Goal: Communication & Community: Answer question/provide support

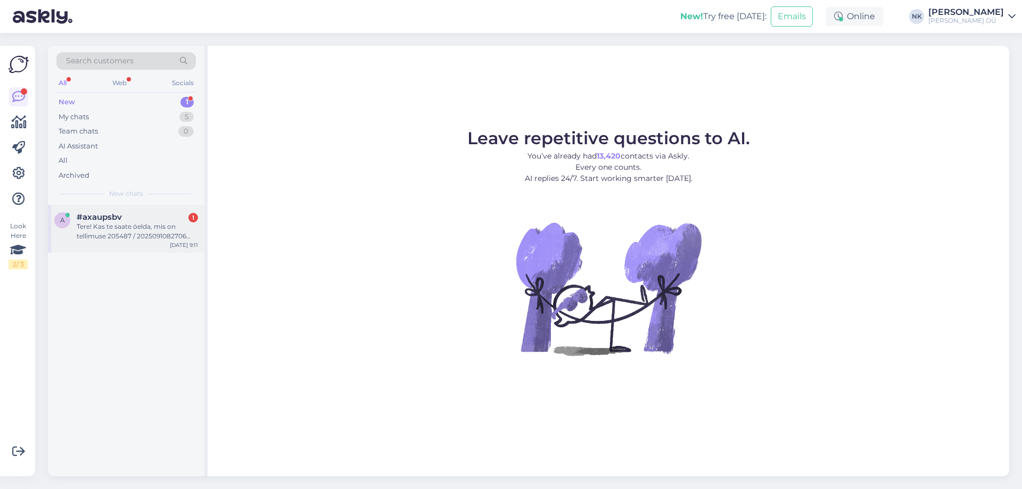
click at [121, 214] on span "#axaupsbv" at bounding box center [99, 217] width 45 height 10
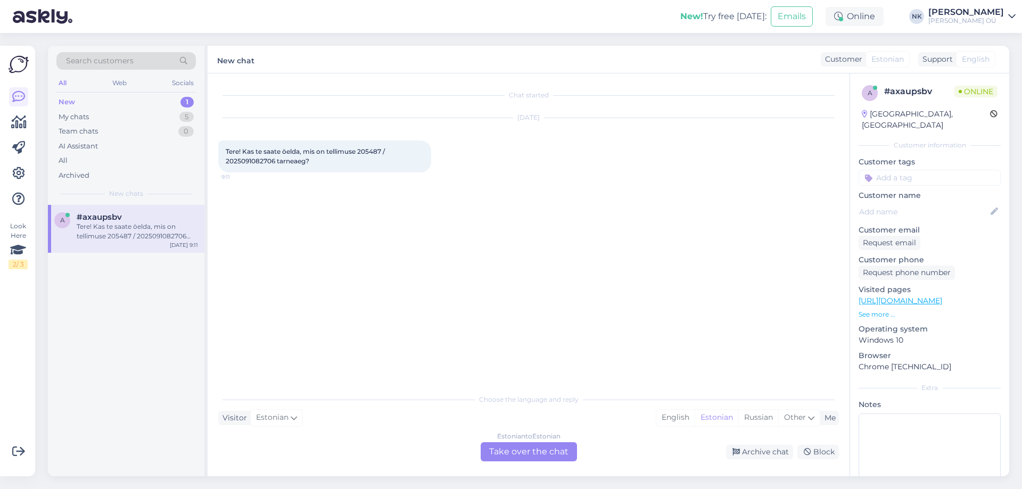
click at [363, 150] on span "Tere! Kas te saate öelda, mis on tellimuse 205487 / 2025091082706 tarneaeg?" at bounding box center [306, 156] width 161 height 18
copy span "205487"
click at [530, 449] on div "Estonian to Estonian Take over the chat" at bounding box center [528, 451] width 96 height 19
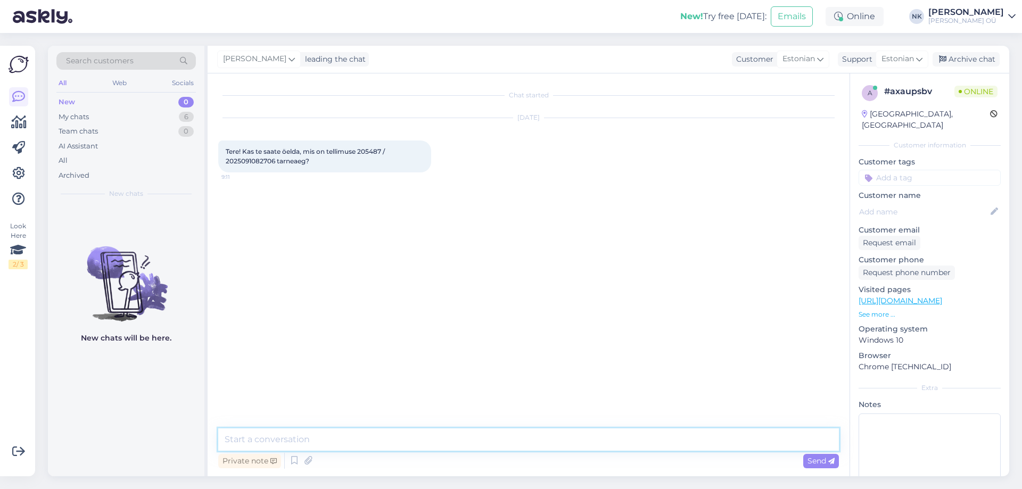
click at [369, 439] on textarea at bounding box center [528, 439] width 620 height 22
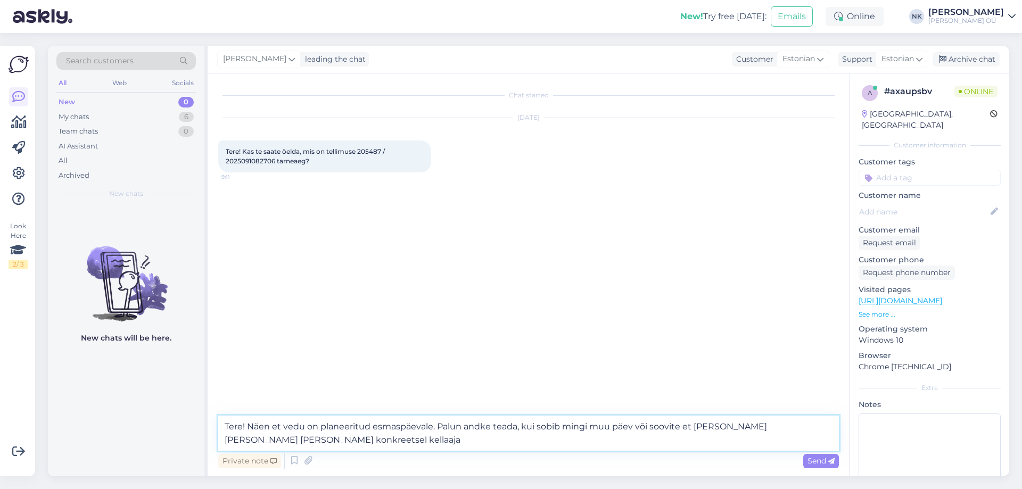
type textarea "Tere! Näen et vedu on planeeritud esmaspäevale. Palun andke teada, kui sobib mi…"
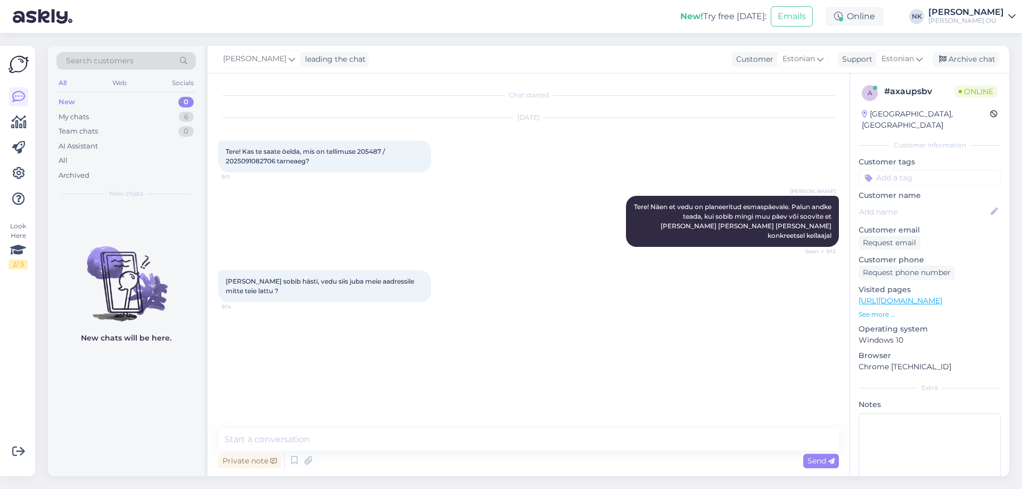
click at [375, 425] on div "Chat started [DATE] Tere! Kas te saate öelda, mis on tellimuse 205487 / 2025091…" at bounding box center [528, 274] width 642 height 403
click at [372, 433] on textarea at bounding box center [528, 439] width 620 height 22
type textarea "Jah"
click at [341, 439] on textarea at bounding box center [528, 439] width 620 height 22
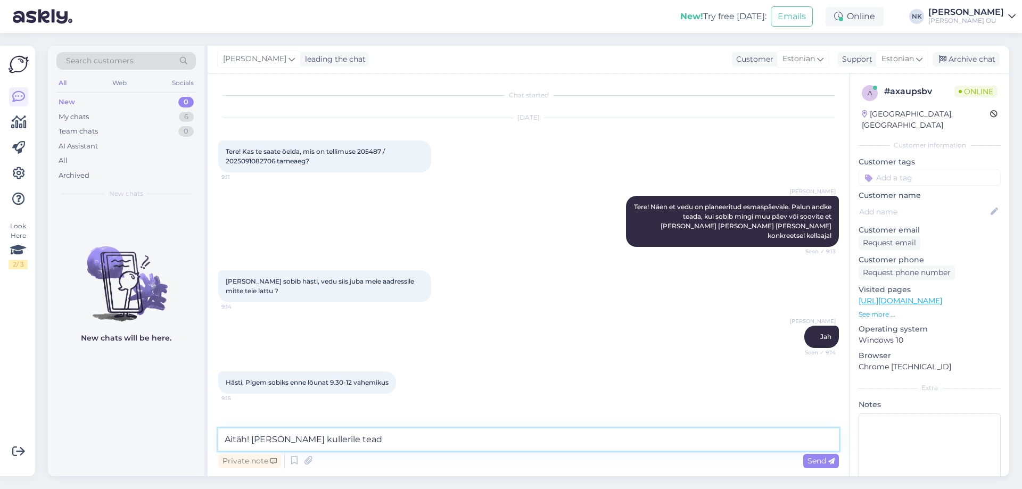
type textarea "Aitäh! [PERSON_NAME] kullerile teada"
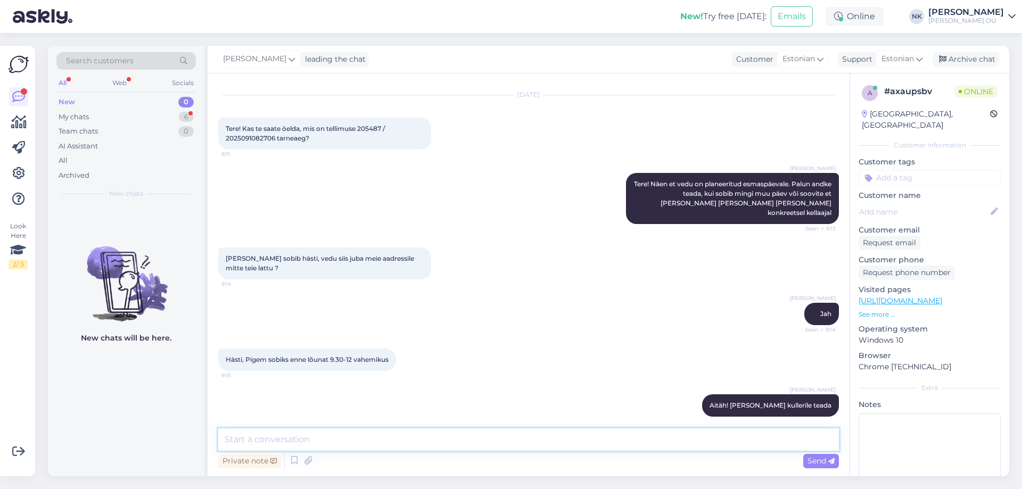
scroll to position [69, 0]
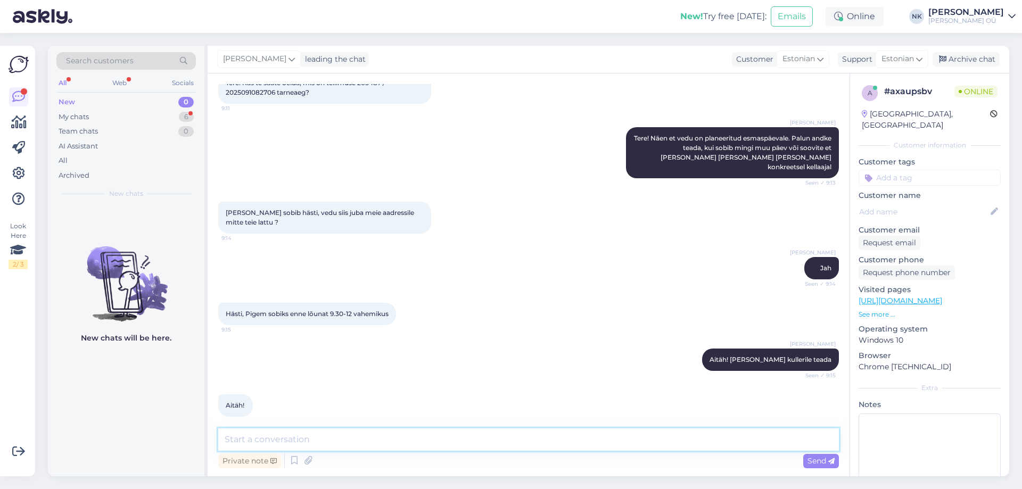
click at [289, 443] on textarea at bounding box center [528, 439] width 620 height 22
type textarea "Palun"
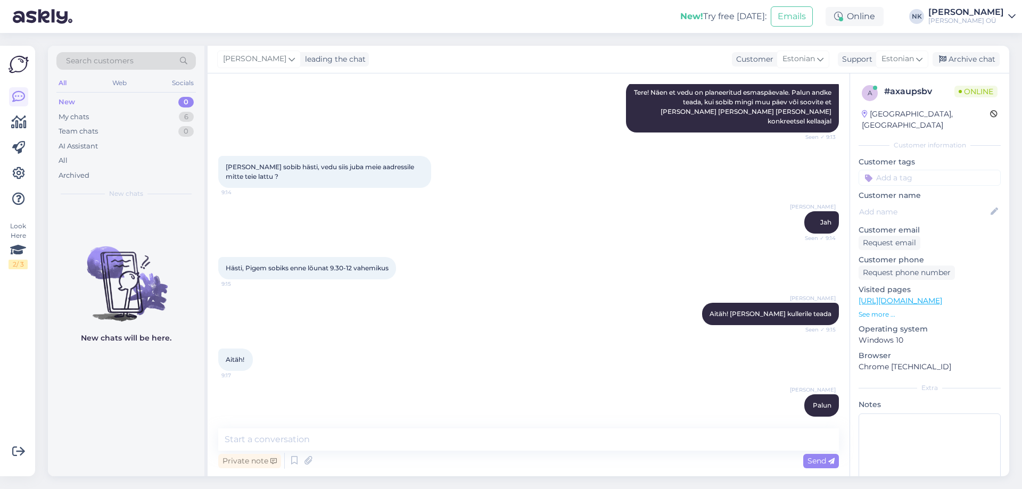
click at [614, 291] on div "[PERSON_NAME] Aitäh! [PERSON_NAME] kullerile teada Seen ✓ 9:15" at bounding box center [528, 314] width 620 height 46
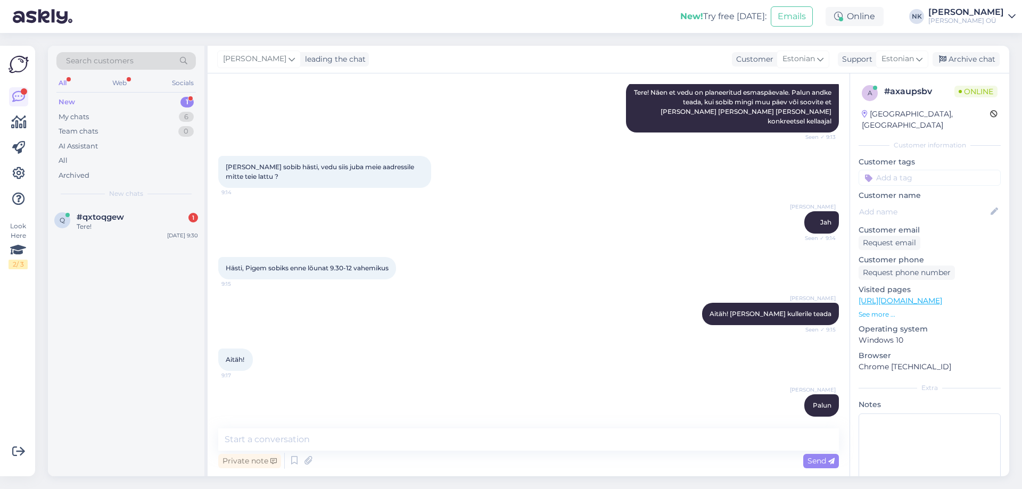
scroll to position [0, 0]
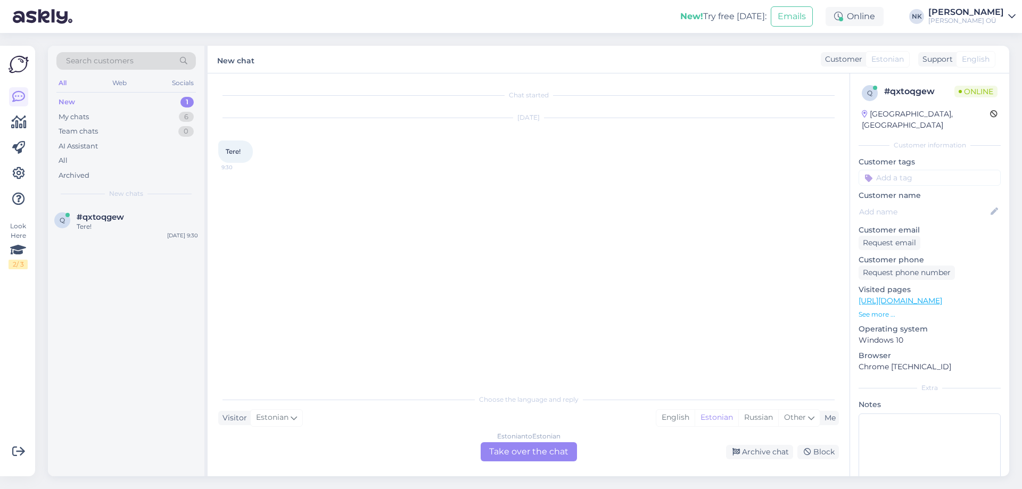
click at [529, 402] on div "Choose the language and reply" at bounding box center [528, 400] width 620 height 10
click at [527, 426] on div "Choose the language and reply Visitor Estonian Me English Estonian Russian Othe…" at bounding box center [528, 424] width 620 height 73
click at [530, 441] on div "Estonian to Estonian" at bounding box center [528, 436] width 63 height 10
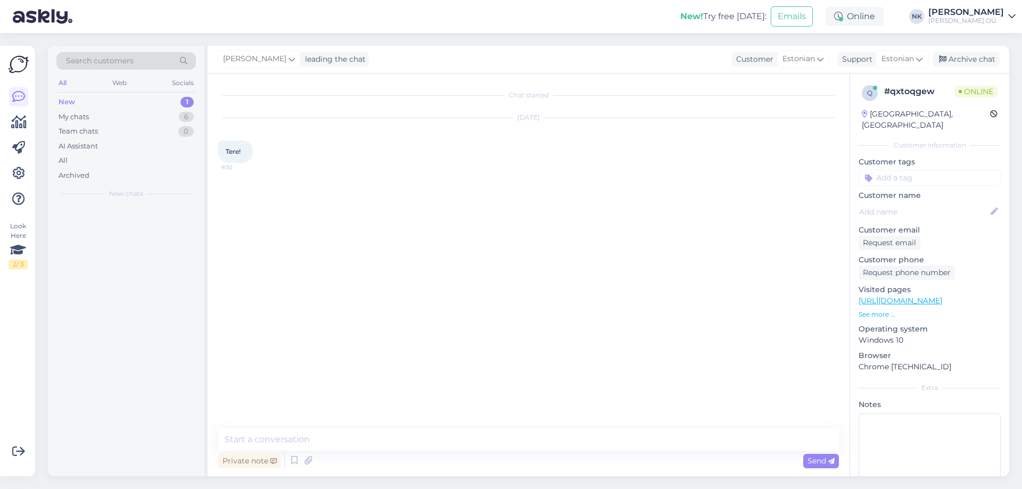
click at [461, 414] on div "Chat started [DATE] Tere! 9:30" at bounding box center [533, 251] width 630 height 335
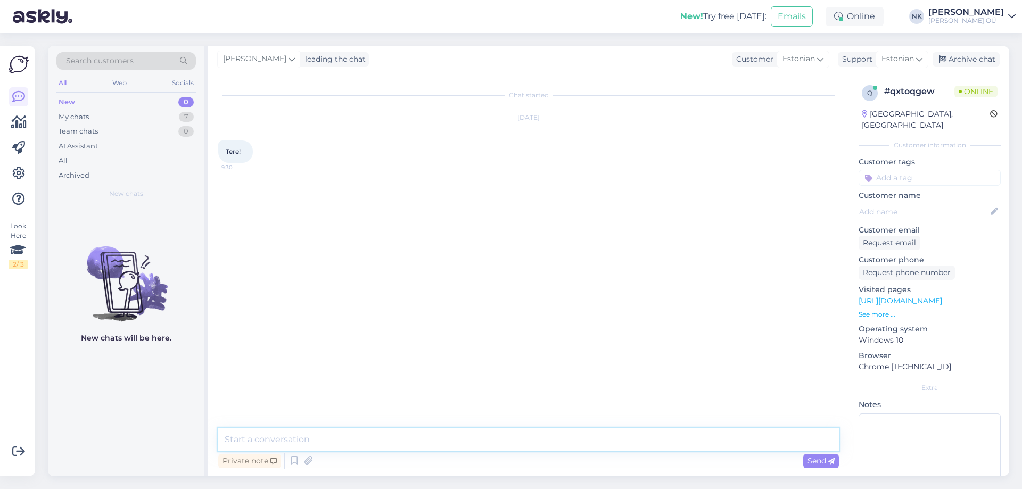
click at [436, 429] on textarea at bounding box center [528, 439] width 620 height 22
type textarea "Tere! Kuidas saan aidata?"
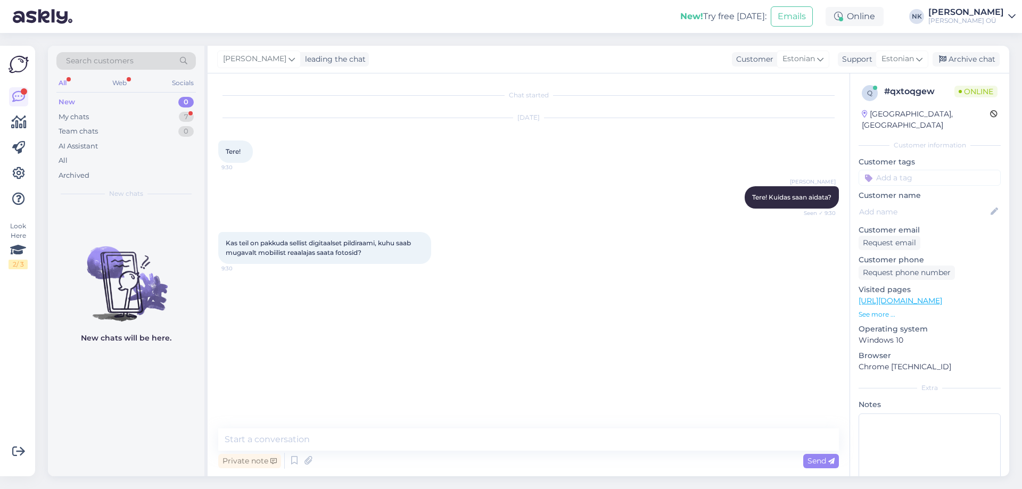
click at [942, 296] on link "[URL][DOMAIN_NAME]" at bounding box center [900, 301] width 84 height 10
click at [406, 442] on textarea at bounding box center [528, 439] width 620 height 22
type textarea "У"
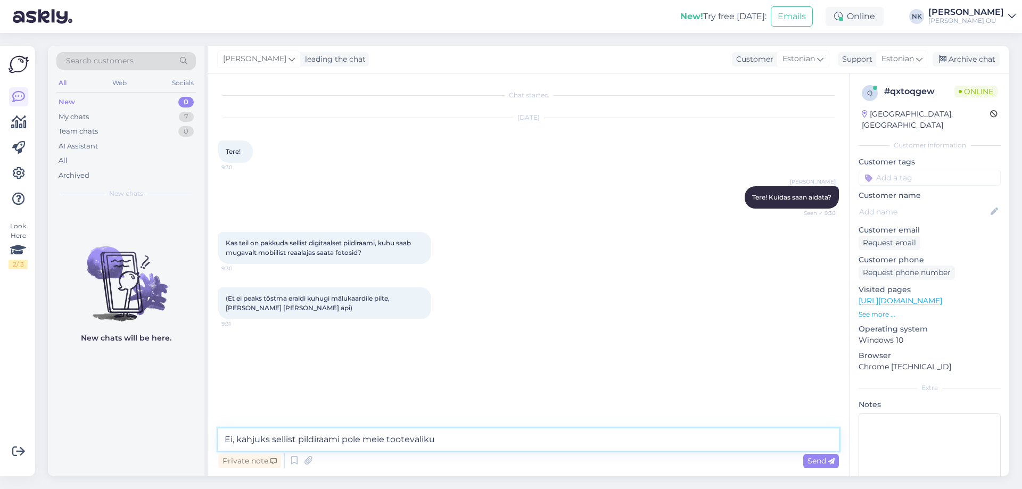
type textarea "Ei, kahjuks sellist pildiraami pole meie tootevalikus"
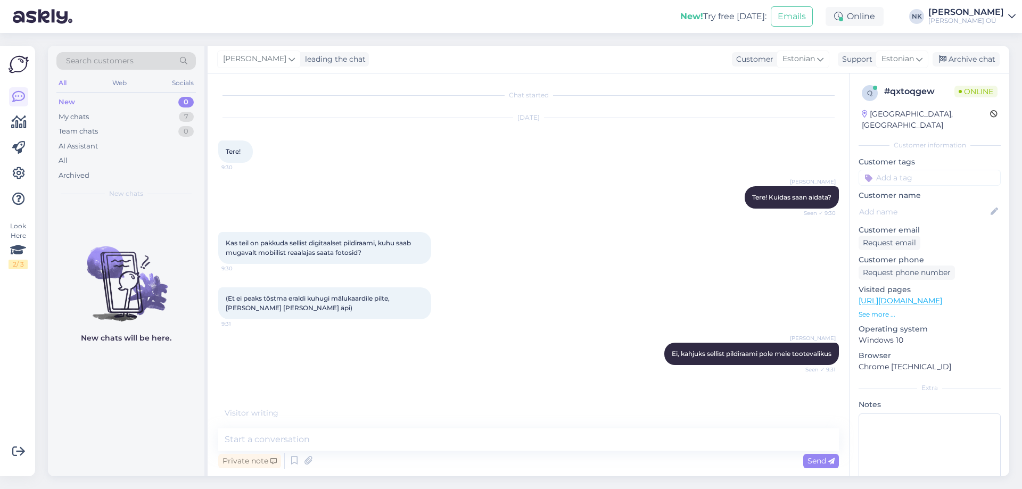
scroll to position [4, 0]
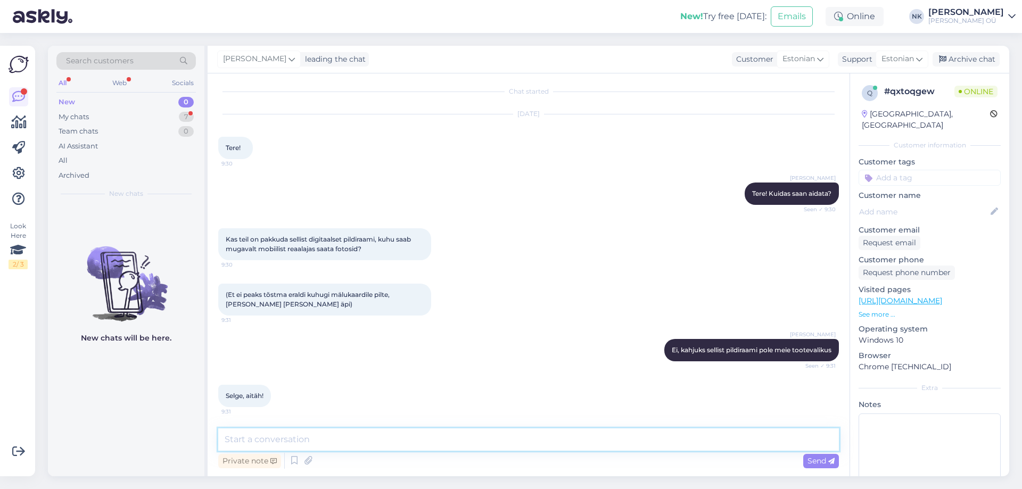
click at [299, 437] on textarea at bounding box center [528, 439] width 620 height 22
type textarea "Palun"
